Goal: Task Accomplishment & Management: Manage account settings

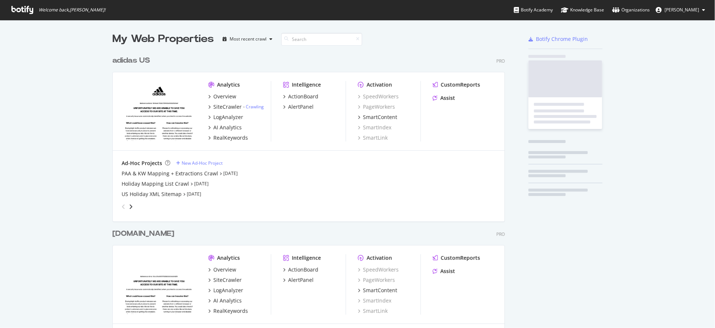
scroll to position [320, 700]
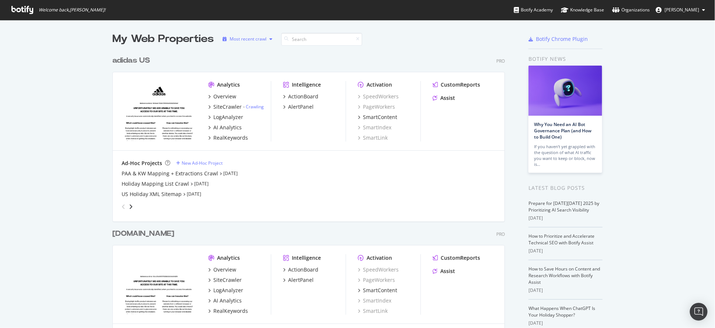
click at [251, 38] on div "Most recent crawl" at bounding box center [247, 39] width 37 height 4
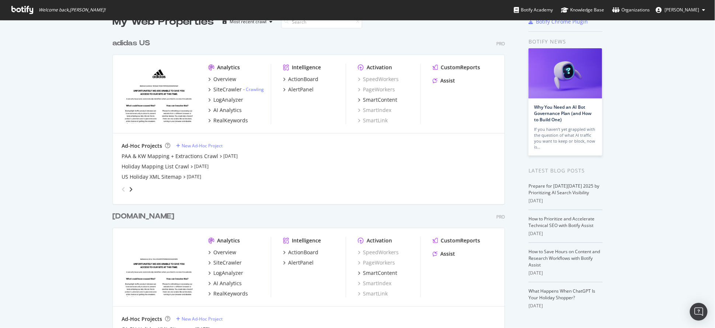
scroll to position [0, 0]
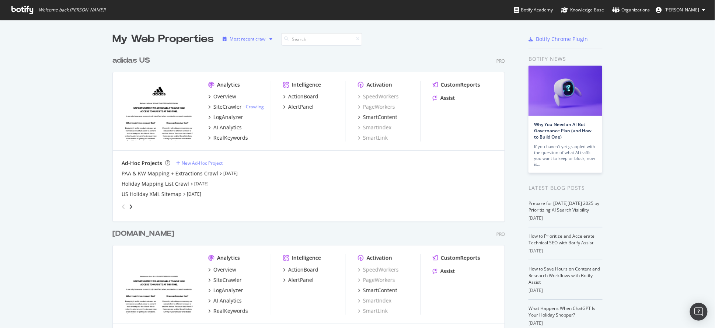
click at [259, 41] on div "Most recent crawl" at bounding box center [247, 39] width 37 height 4
click at [258, 60] on div "Alphabetical order" at bounding box center [253, 63] width 38 height 6
click at [247, 39] on div "Alphabetical order" at bounding box center [250, 39] width 38 height 4
click at [250, 53] on div "Most recent crawl" at bounding box center [252, 51] width 37 height 6
click at [218, 98] on div "Overview" at bounding box center [224, 96] width 23 height 7
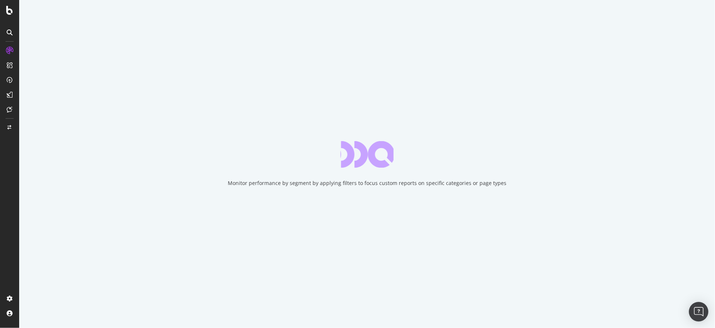
click at [702, 309] on img "Open Intercom Messenger" at bounding box center [699, 312] width 10 height 10
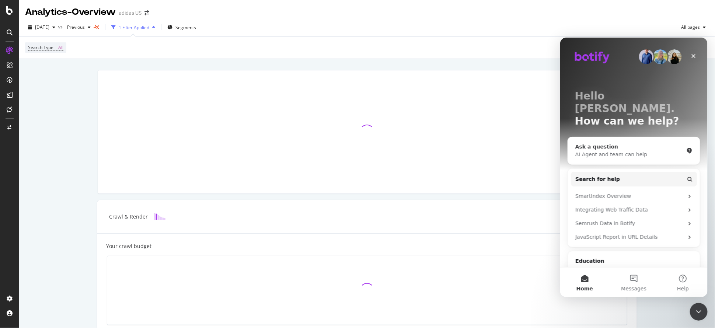
scroll to position [39, 0]
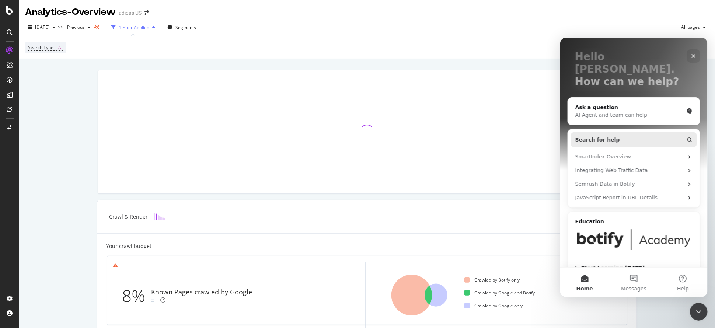
click at [607, 132] on button "Search for help" at bounding box center [633, 139] width 126 height 15
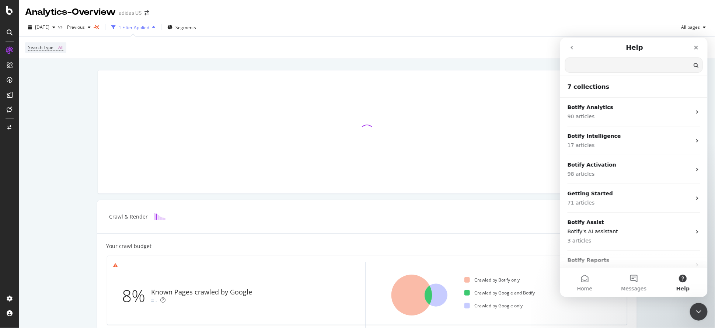
scroll to position [0, 0]
type input "user agent"
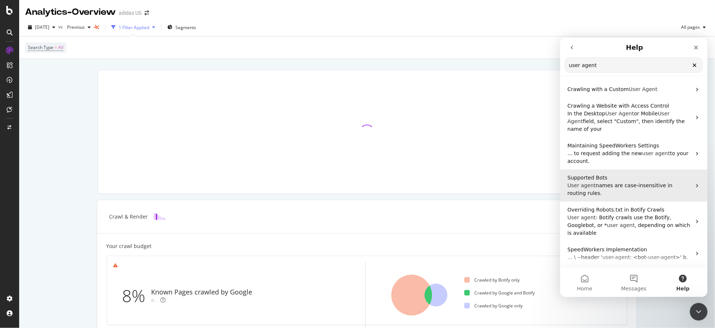
scroll to position [49, 0]
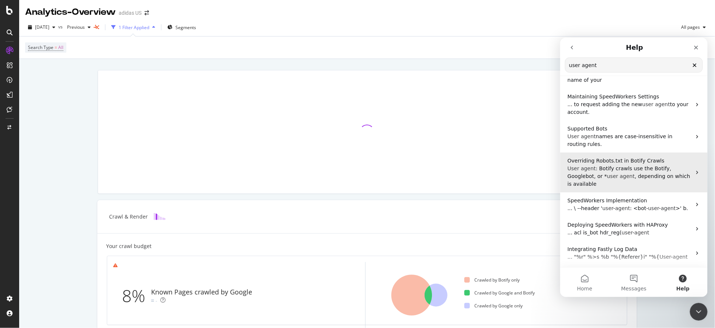
click at [609, 161] on span "Overriding Robots.txt in Botify Crawls" at bounding box center [615, 160] width 97 height 6
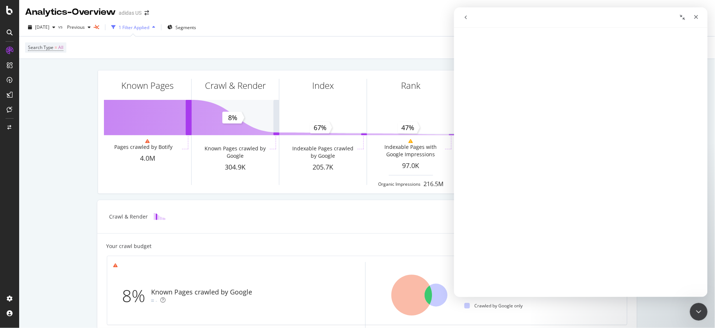
scroll to position [0, 0]
click at [466, 17] on icon "go back" at bounding box center [465, 17] width 6 height 6
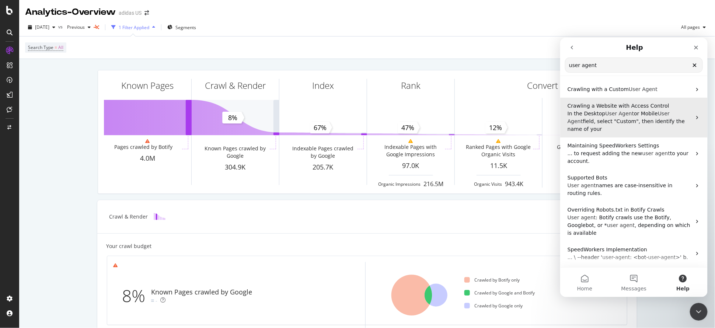
click at [618, 112] on span "Agent" at bounding box center [625, 113] width 15 height 6
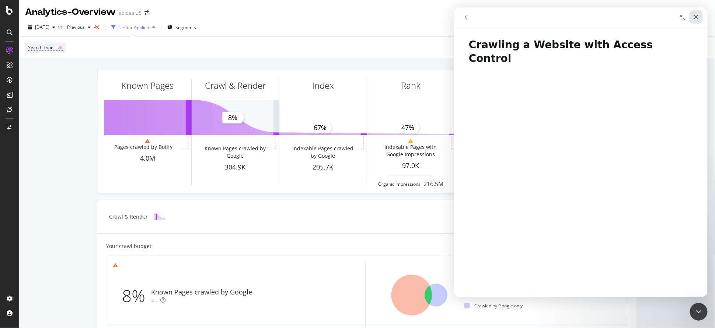
click at [698, 14] on icon "Close" at bounding box center [695, 17] width 6 height 6
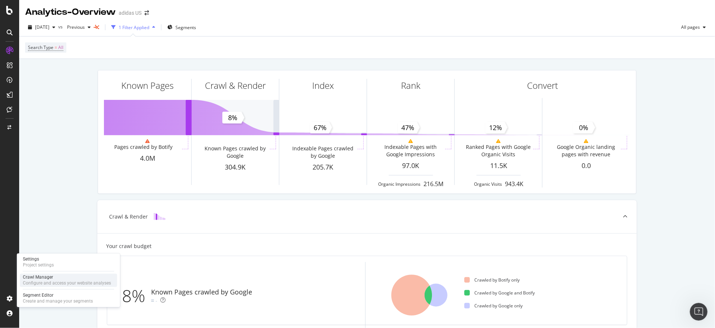
click at [37, 278] on div "Crawl Manager" at bounding box center [67, 277] width 88 height 6
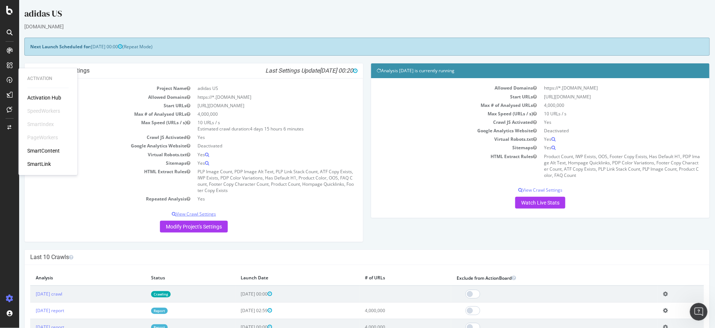
click at [173, 213] on p "View Crawl Settings" at bounding box center [193, 214] width 327 height 6
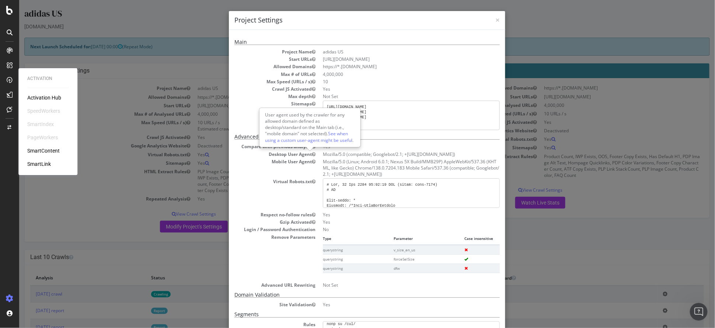
click at [311, 156] on button "button" at bounding box center [313, 154] width 4 height 6
click at [311, 159] on icon "button" at bounding box center [313, 161] width 4 height 4
click at [302, 139] on link "See when using a custom user-agent might be useful" at bounding box center [306, 144] width 84 height 13
drag, startPoint x: 263, startPoint y: 153, endPoint x: 438, endPoint y: 172, distance: 175.6
click at [438, 172] on dl "Compare with previous analysis Yes Desktop User Agent Mozilla/5.0 (compatible; …" at bounding box center [366, 215] width 265 height 144
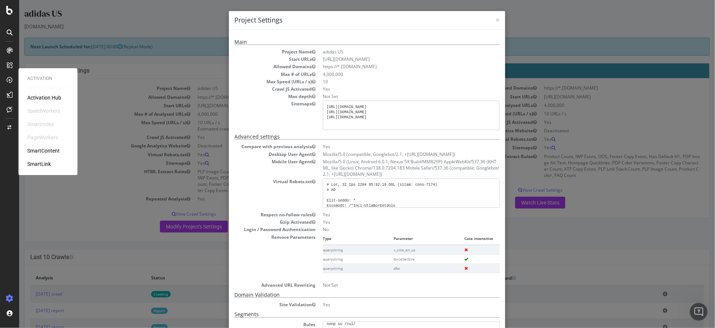
copy dl "Desktop User Agent Mozilla/5.0 (compatible; Googlebot/2.1; +[URL][DOMAIN_NAME])…"
drag, startPoint x: 292, startPoint y: 177, endPoint x: 292, endPoint y: 172, distance: 4.8
click at [292, 177] on dl "Compare with previous analysis Yes Desktop User Agent Mozilla/5.0 (compatible; …" at bounding box center [366, 215] width 265 height 144
click at [311, 159] on icon "button" at bounding box center [313, 161] width 4 height 4
click at [319, 141] on link "See when using a custom user-agent might be useful" at bounding box center [306, 144] width 84 height 13
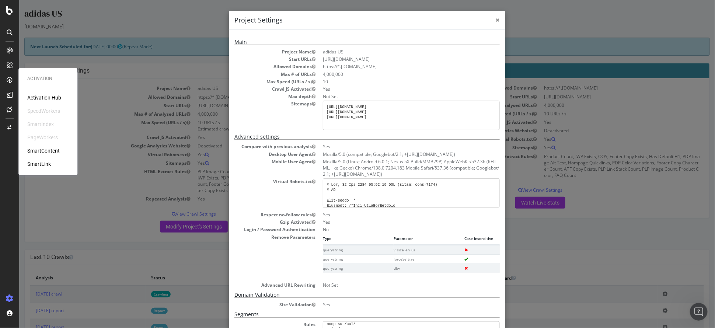
click at [495, 20] on span "×" at bounding box center [497, 20] width 4 height 10
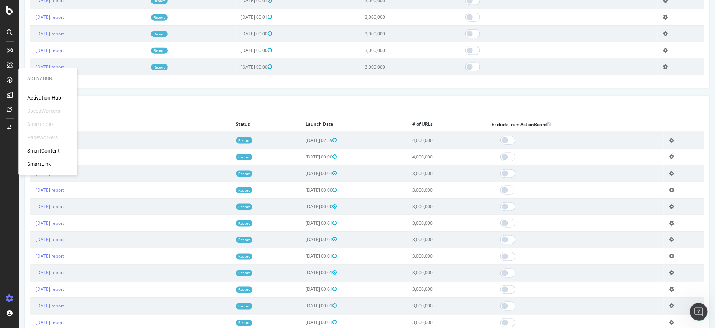
scroll to position [49, 0]
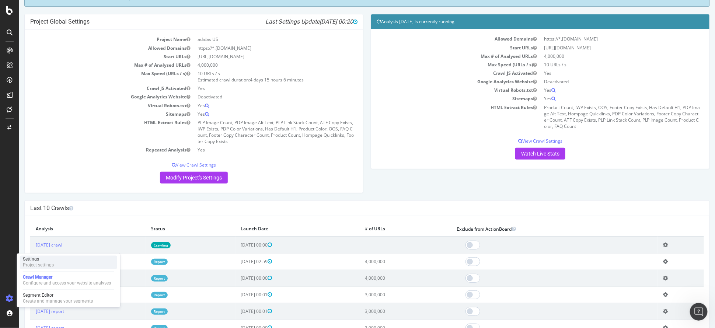
click at [49, 262] on div "Project settings" at bounding box center [38, 265] width 31 height 6
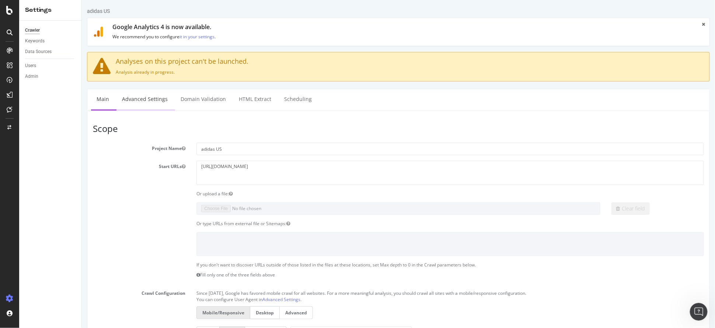
click at [142, 99] on link "Advanced Settings" at bounding box center [144, 99] width 57 height 20
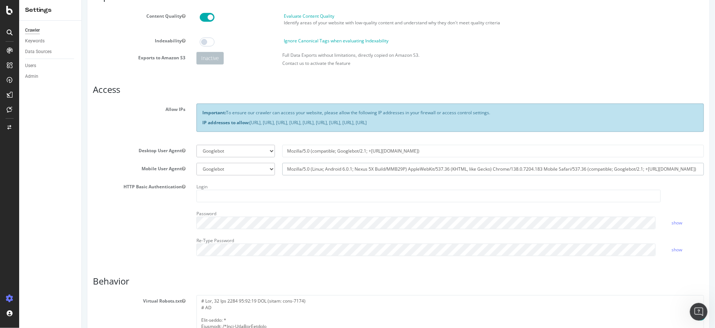
scroll to position [0, 22]
drag, startPoint x: 352, startPoint y: 168, endPoint x: 716, endPoint y: 171, distance: 363.9
click at [533, 65] on p "Contact us to activate the feature" at bounding box center [492, 63] width 421 height 6
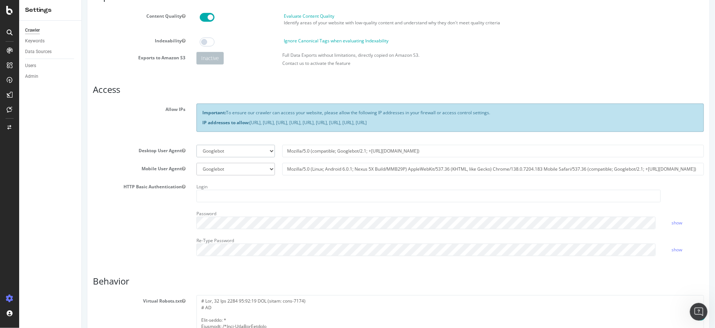
click at [259, 145] on select "Botify Googlebot Chrome Firefox Edge Custom" at bounding box center [235, 151] width 78 height 13
click at [136, 124] on div "Allow IPs Important: To ensure our crawler can access your website, please allo…" at bounding box center [398, 120] width 622 height 35
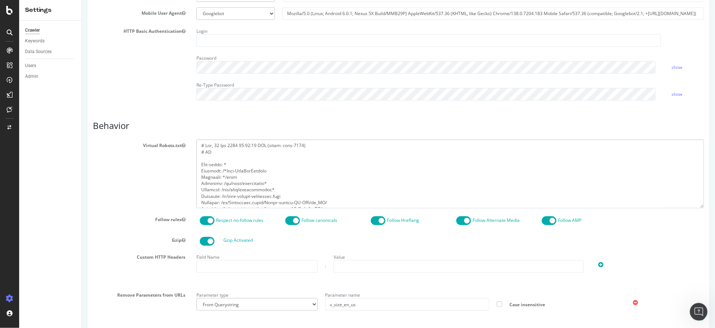
scroll to position [57, 0]
